Goal: Navigation & Orientation: Find specific page/section

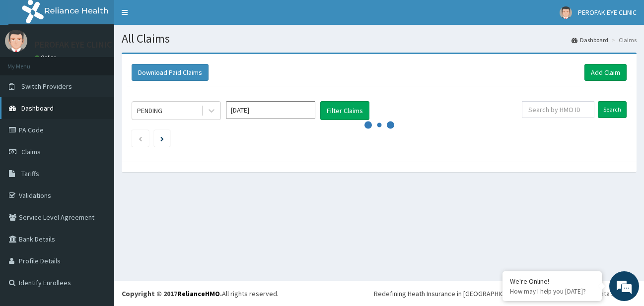
click at [45, 116] on link "Dashboard" at bounding box center [57, 108] width 114 height 22
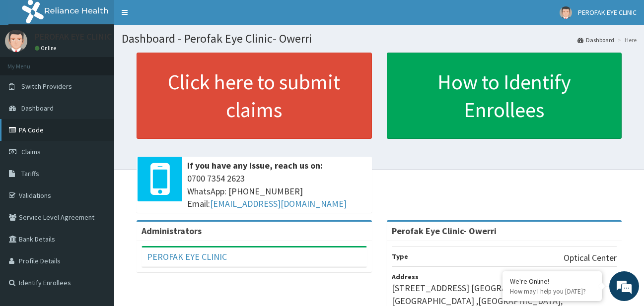
click at [96, 128] on link "PA Code" at bounding box center [57, 130] width 114 height 22
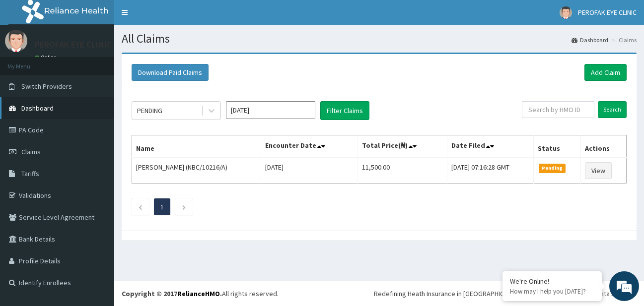
click at [76, 105] on link "Dashboard" at bounding box center [57, 108] width 114 height 22
